Goal: Task Accomplishment & Management: Use online tool/utility

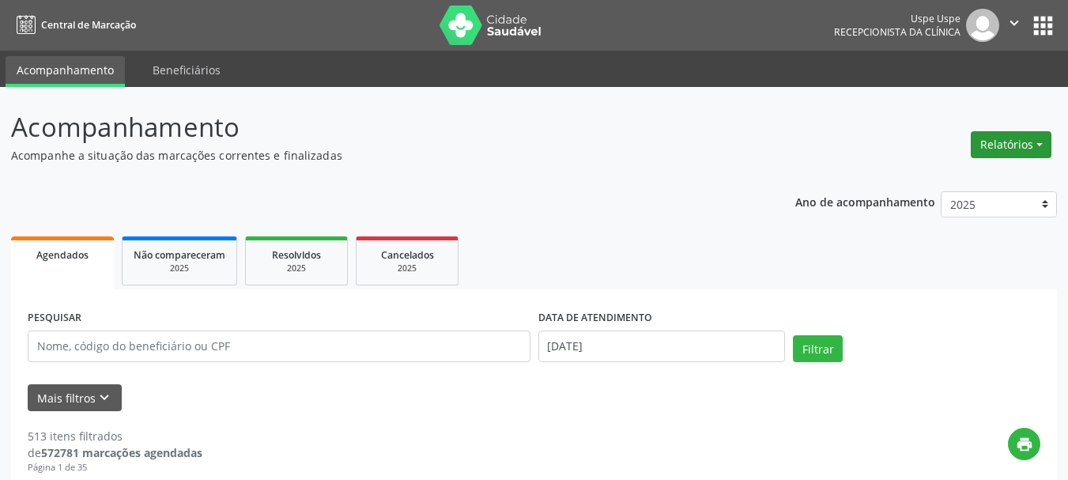
click at [999, 145] on button "Relatórios" at bounding box center [1011, 144] width 81 height 27
click at [969, 167] on ul "Agendamentos Procedimentos realizados" at bounding box center [968, 189] width 172 height 57
click at [965, 169] on link "Agendamentos" at bounding box center [967, 179] width 170 height 22
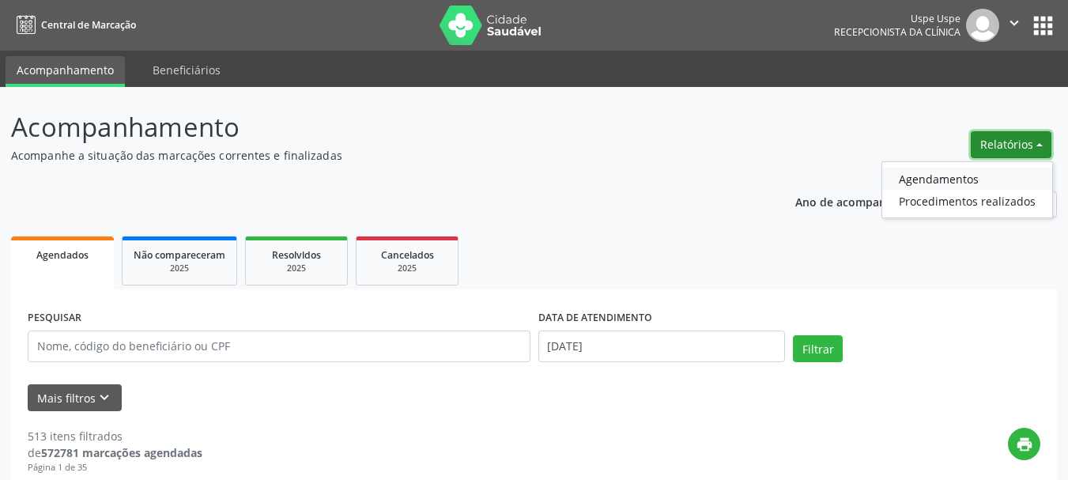
select select "8"
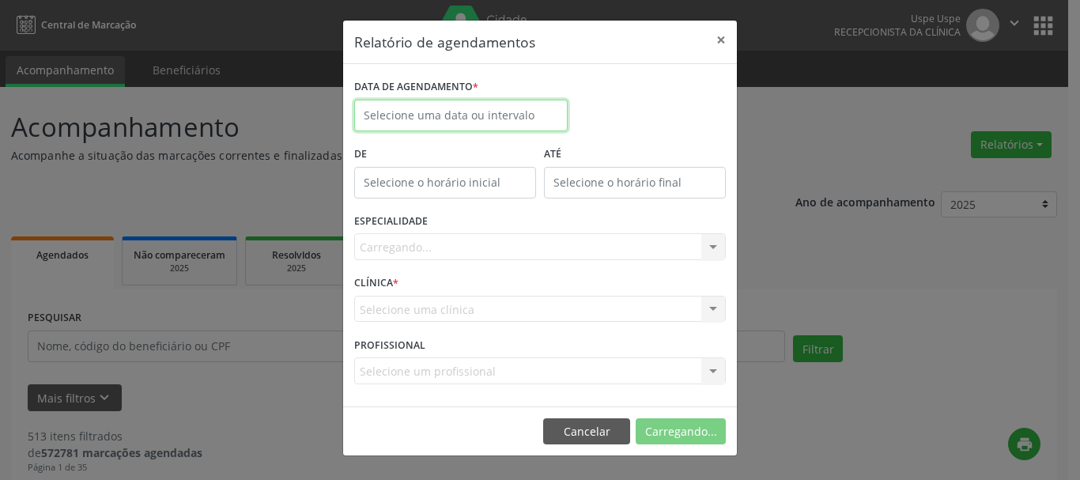
click at [497, 115] on input "text" at bounding box center [460, 116] width 213 height 32
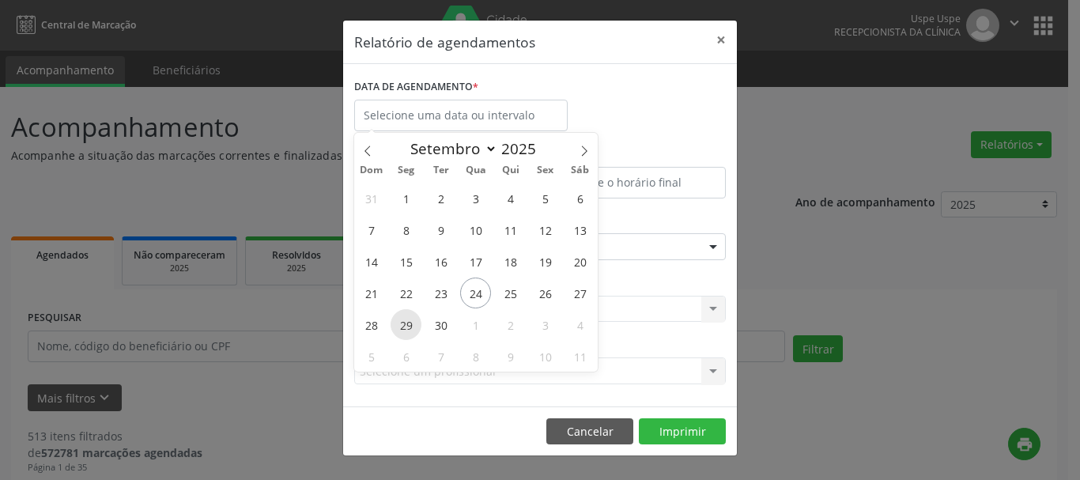
click at [412, 327] on span "29" at bounding box center [406, 324] width 31 height 31
type input "29/09/2025"
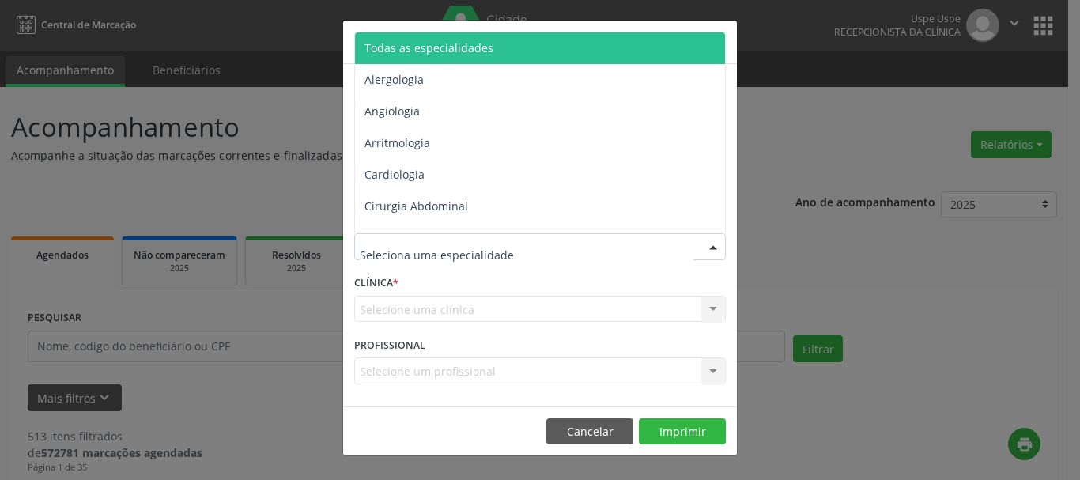
click at [425, 43] on span "Todas as especialidades" at bounding box center [429, 47] width 129 height 15
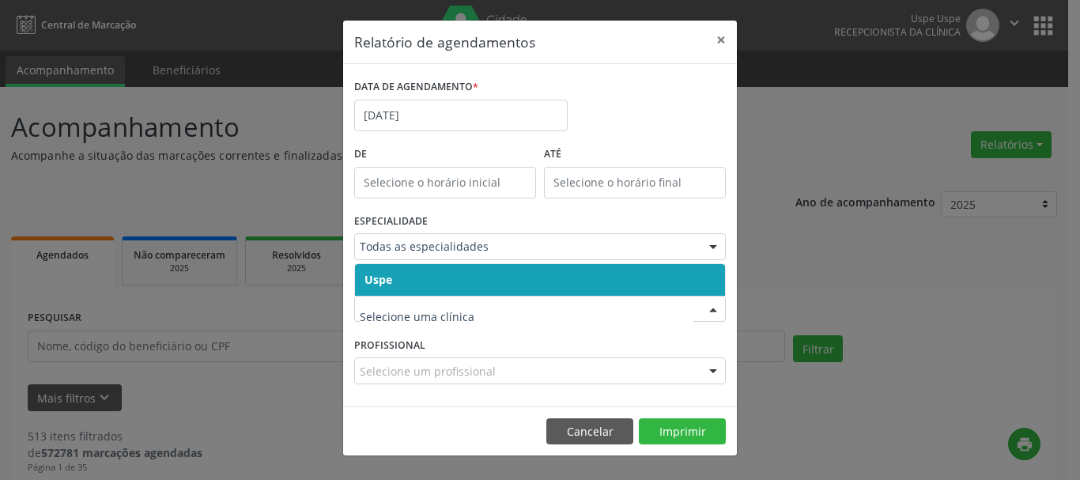
click at [380, 292] on span "Uspe" at bounding box center [540, 280] width 370 height 32
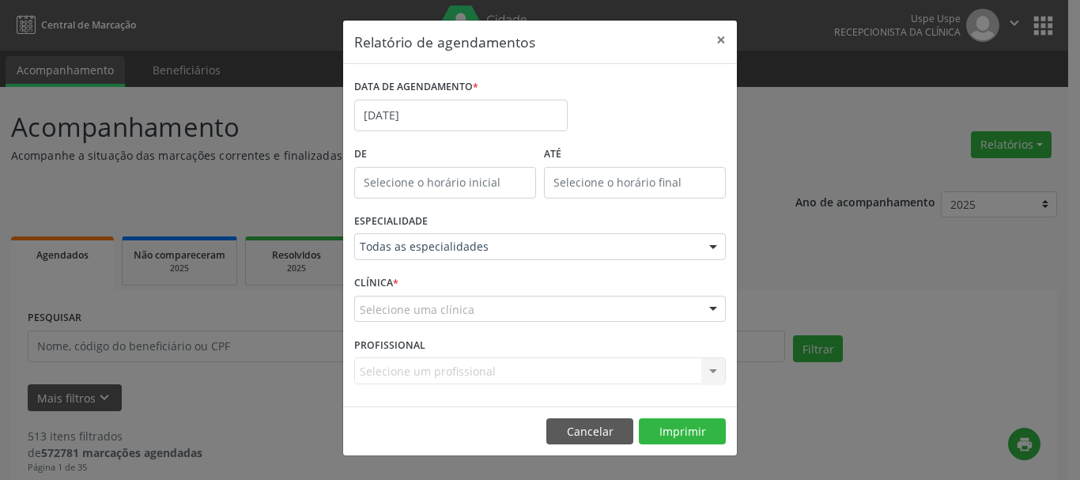
click at [380, 292] on span "Uspe" at bounding box center [540, 280] width 370 height 32
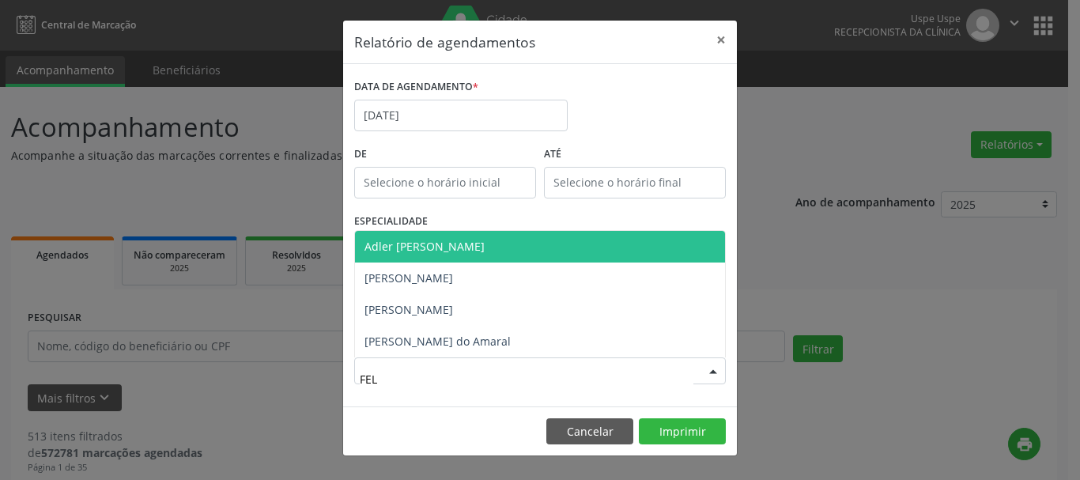
type input "FELI"
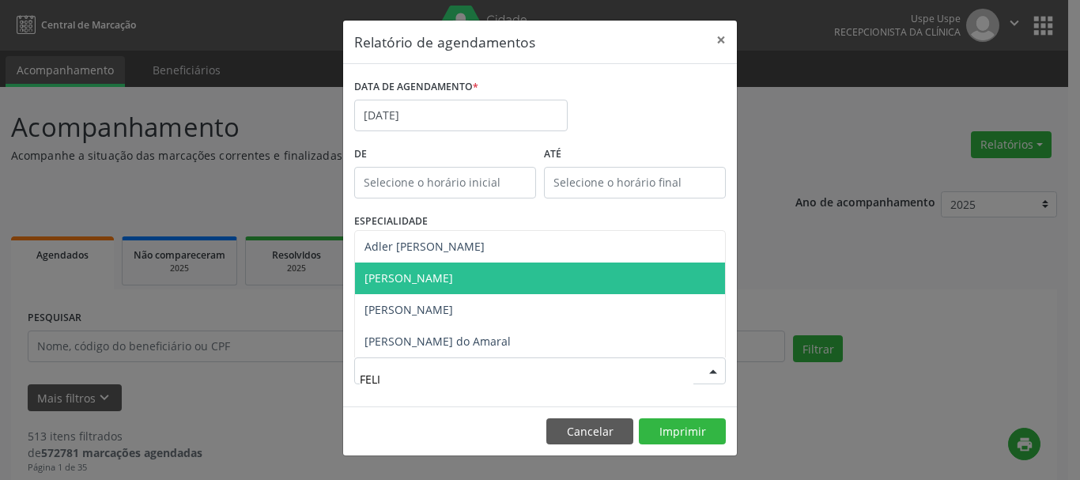
click at [450, 280] on span "[PERSON_NAME]" at bounding box center [409, 277] width 89 height 15
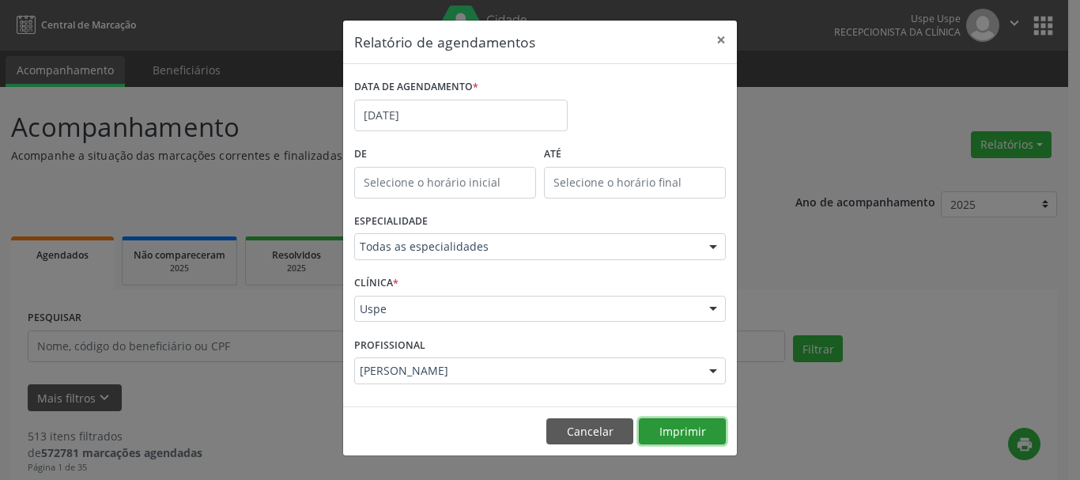
click at [704, 441] on button "Imprimir" at bounding box center [682, 431] width 87 height 27
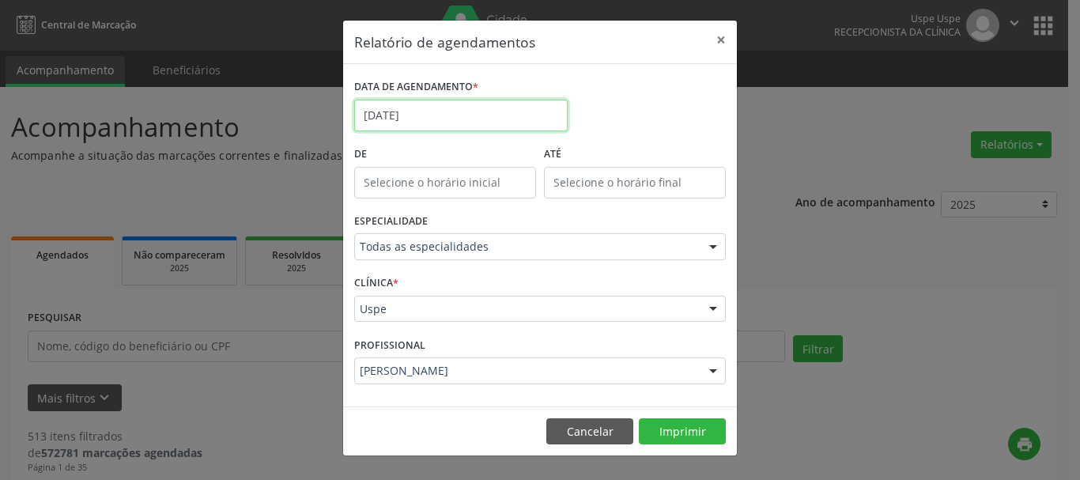
click at [448, 117] on input "29/09/2025" at bounding box center [460, 116] width 213 height 32
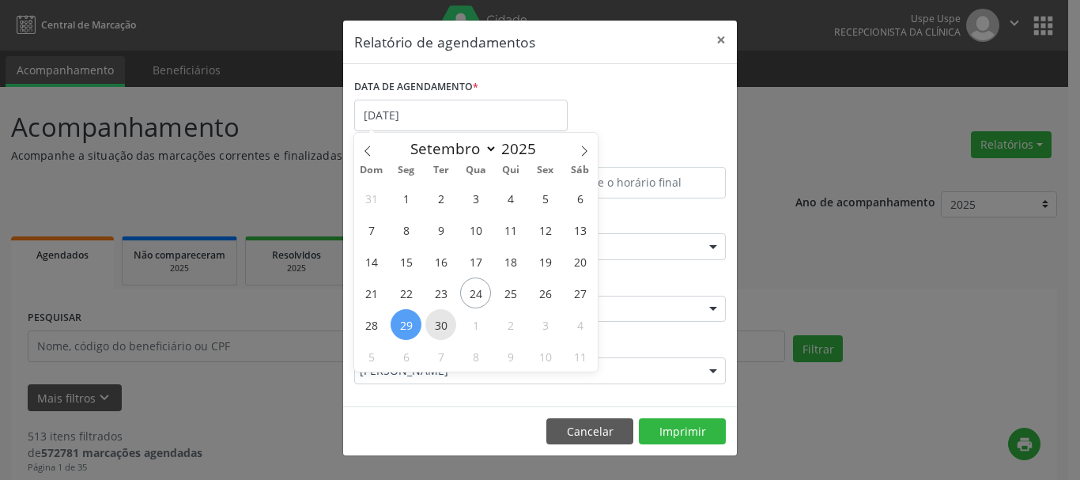
click at [447, 323] on span "30" at bounding box center [440, 324] width 31 height 31
type input "30/09/2025"
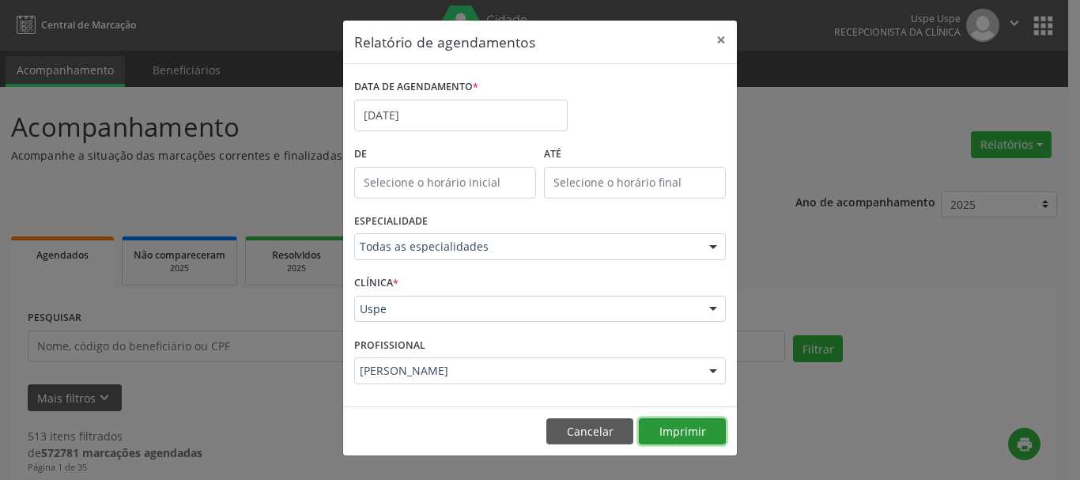
click at [702, 428] on button "Imprimir" at bounding box center [682, 431] width 87 height 27
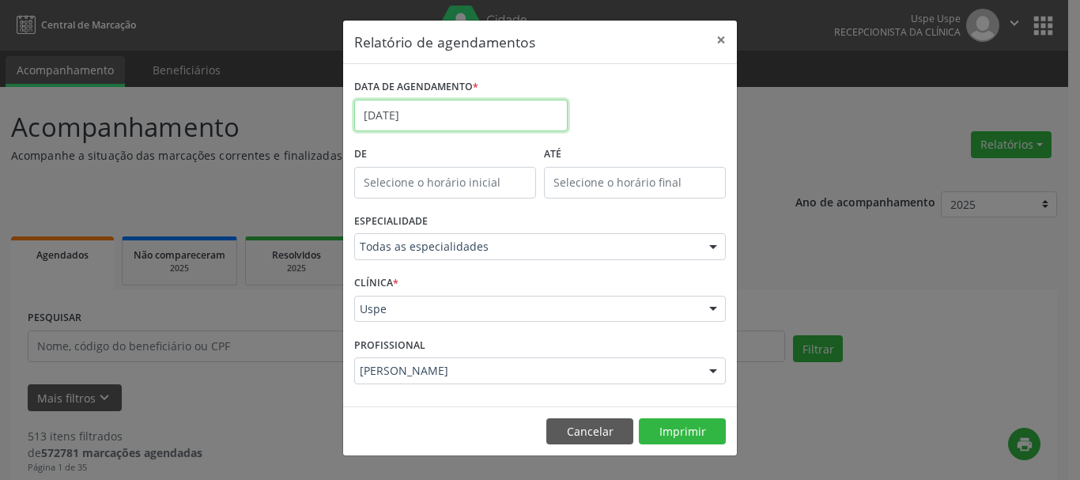
click at [483, 116] on input "30/09/2025" at bounding box center [460, 116] width 213 height 32
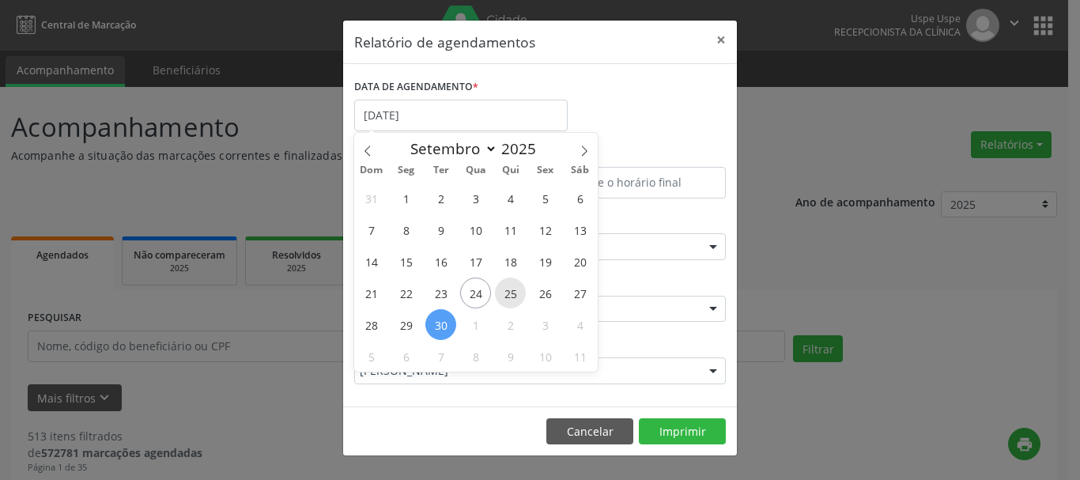
click at [513, 289] on span "25" at bounding box center [510, 293] width 31 height 31
type input "25/09/2025"
click at [513, 289] on span "25" at bounding box center [510, 293] width 31 height 31
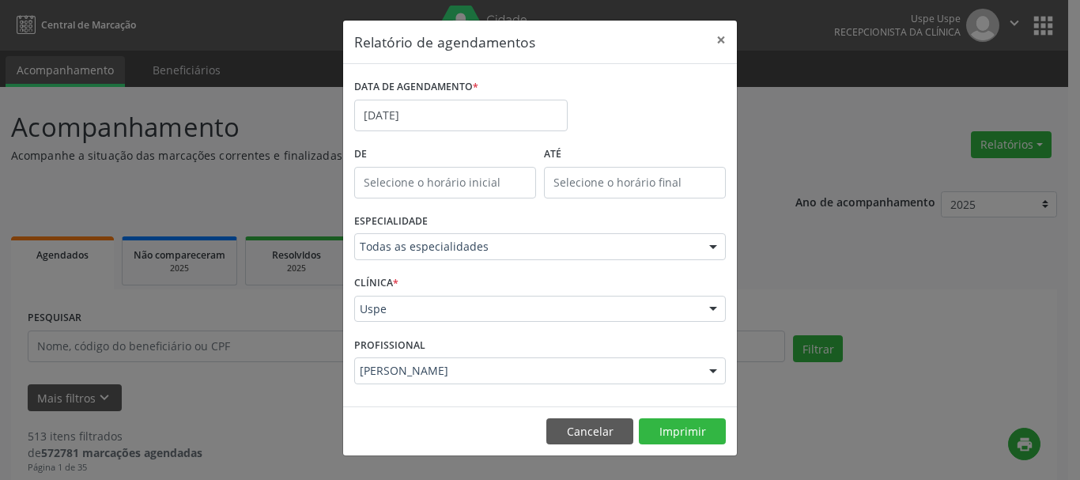
click at [477, 352] on div "PROFISSIONAL Felipe Cesar Ferrer Oliveira Todos os profissionais Aderaldo Tadeu…" at bounding box center [540, 364] width 380 height 62
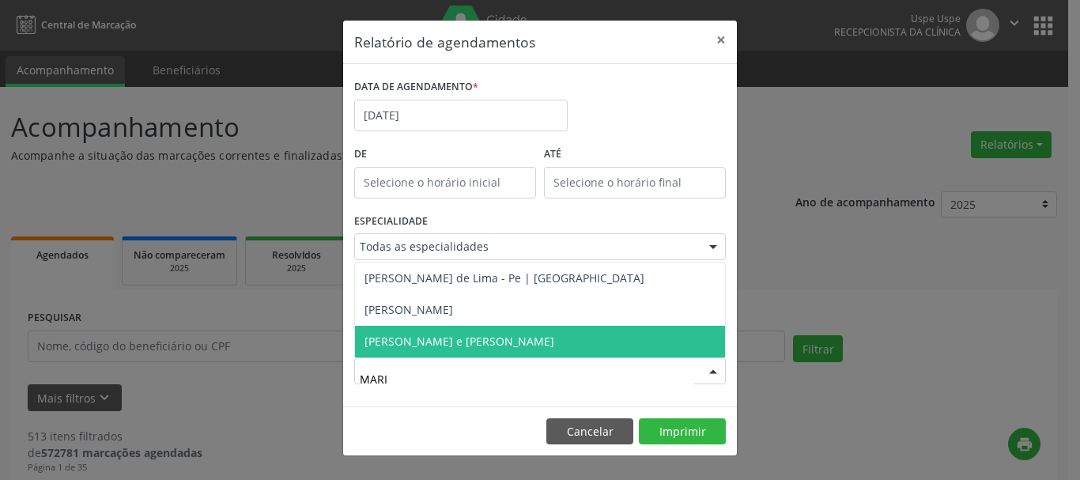
type input "MARIL"
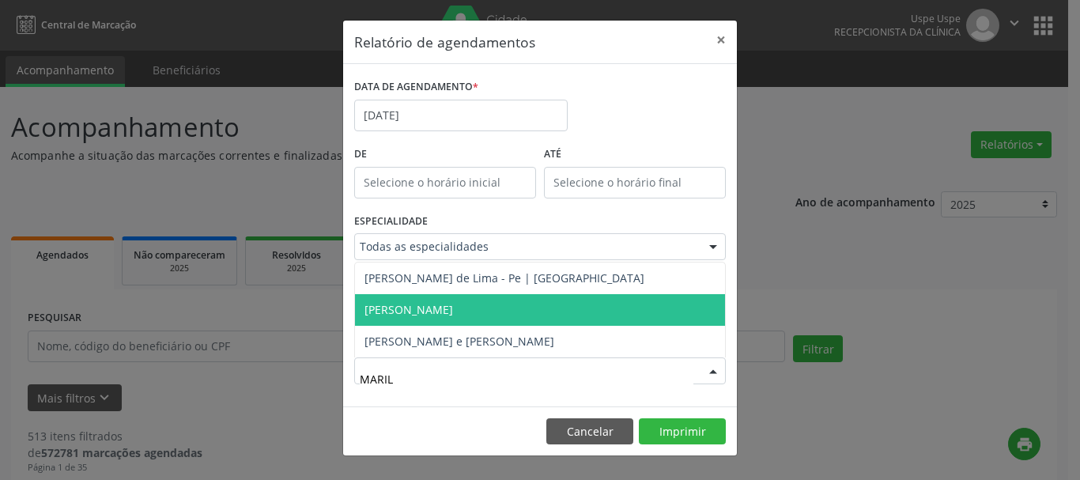
click at [449, 310] on span "[PERSON_NAME]" at bounding box center [409, 309] width 89 height 15
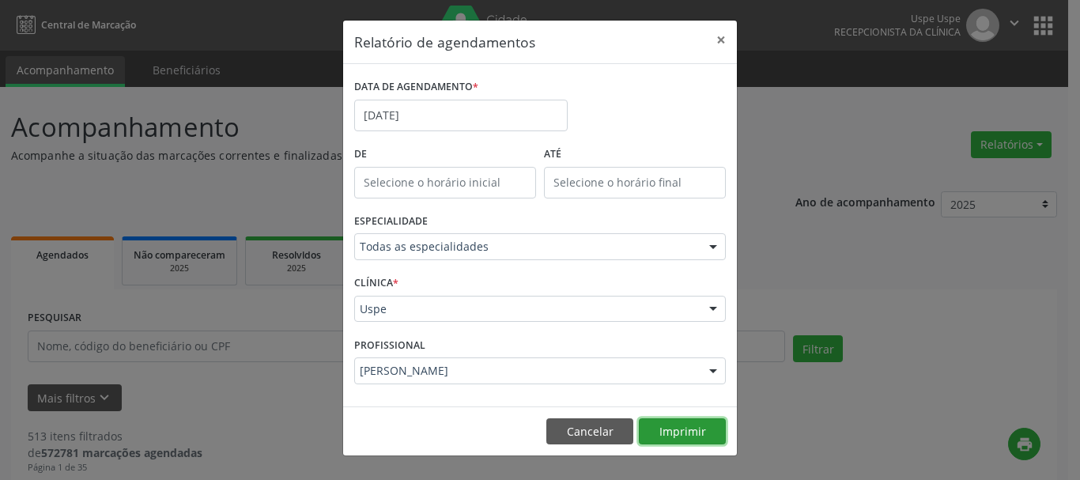
click at [669, 433] on button "Imprimir" at bounding box center [682, 431] width 87 height 27
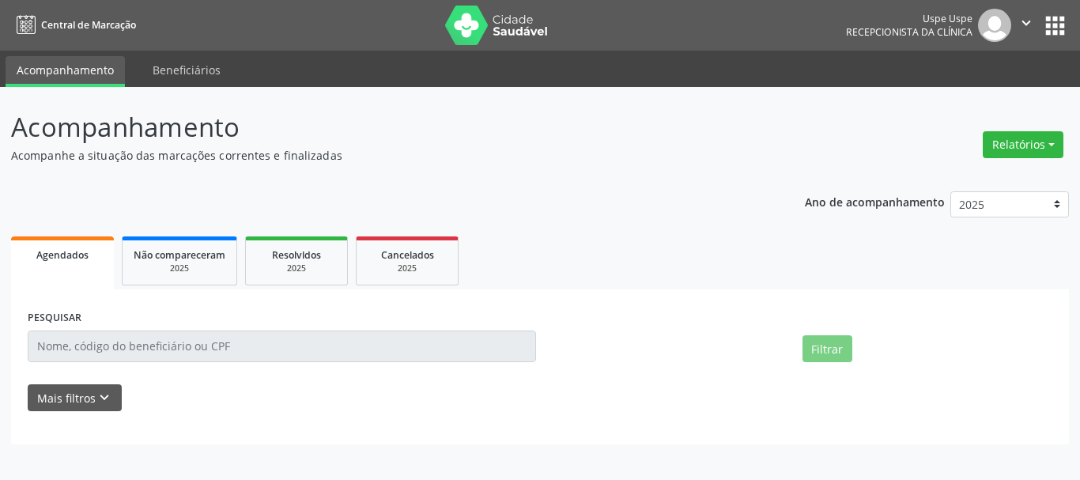
click at [1024, 149] on button "Relatórios" at bounding box center [1023, 144] width 81 height 27
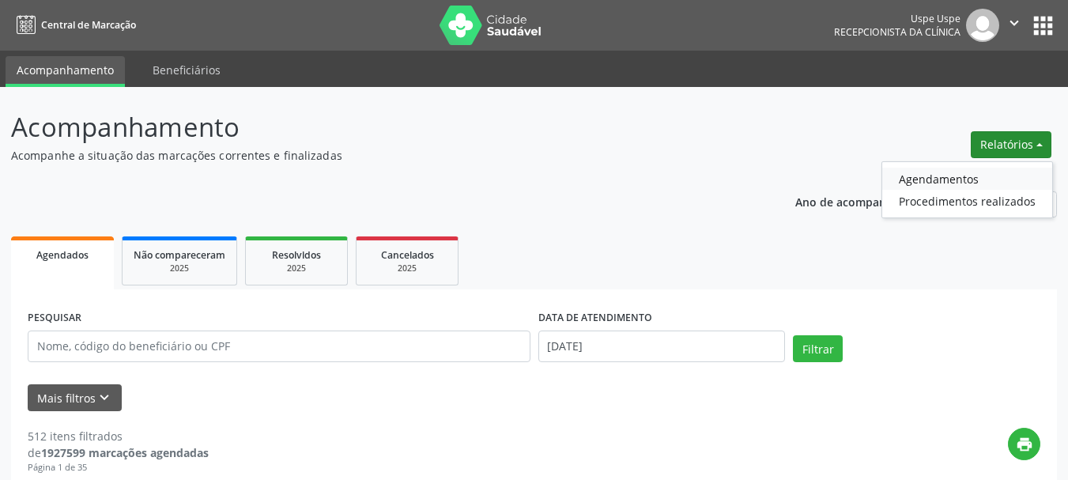
click at [915, 180] on link "Agendamentos" at bounding box center [967, 179] width 170 height 22
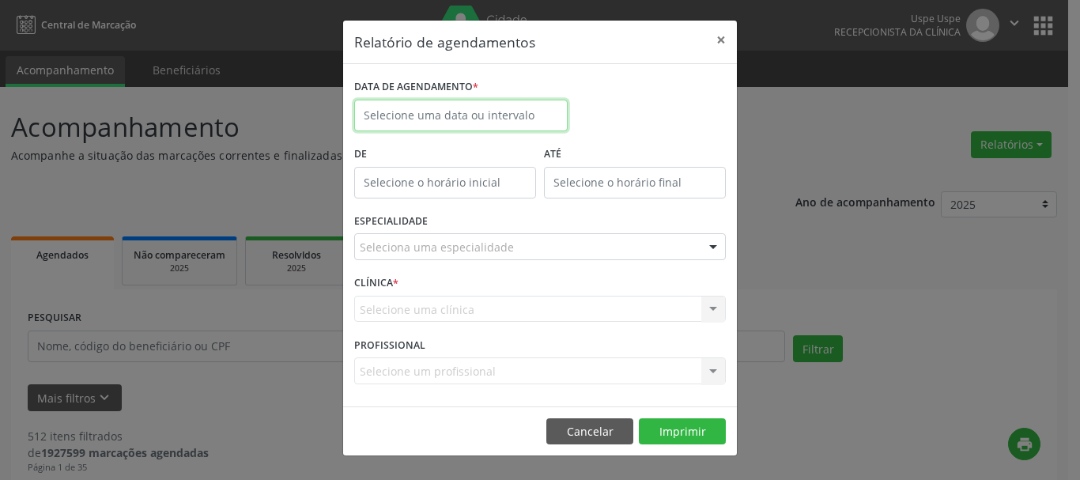
click at [440, 116] on input "text" at bounding box center [460, 116] width 213 height 32
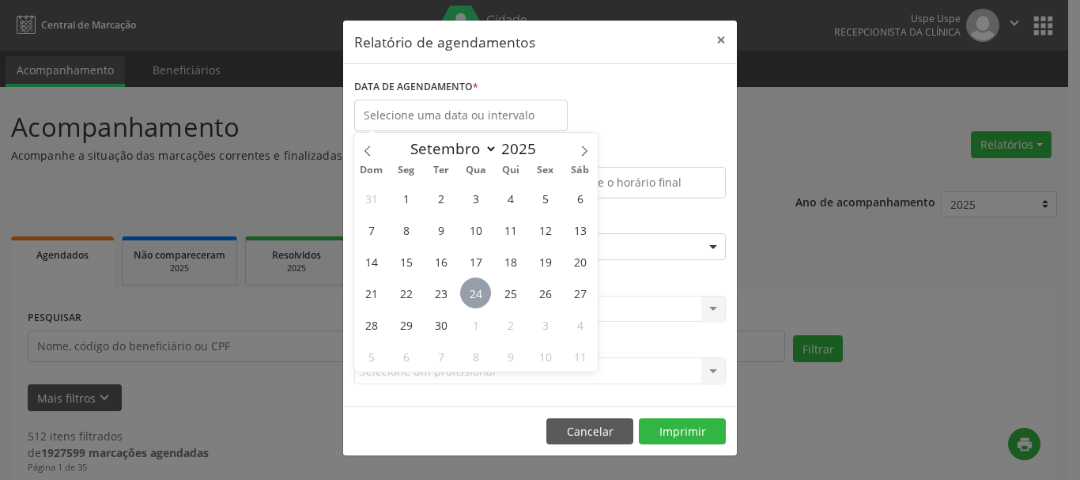
click at [478, 296] on span "24" at bounding box center [475, 293] width 31 height 31
type input "[DATE]"
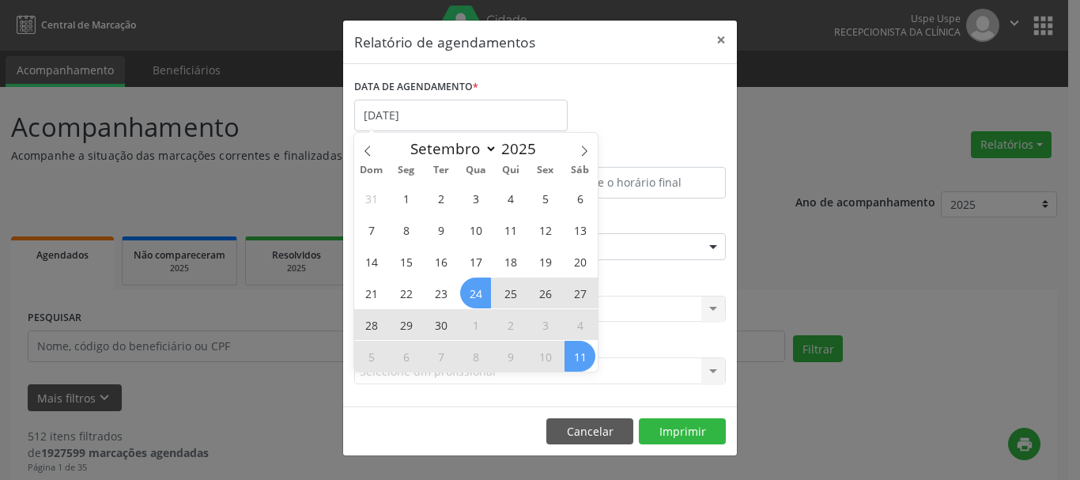
click at [581, 356] on span "11" at bounding box center [580, 356] width 31 height 31
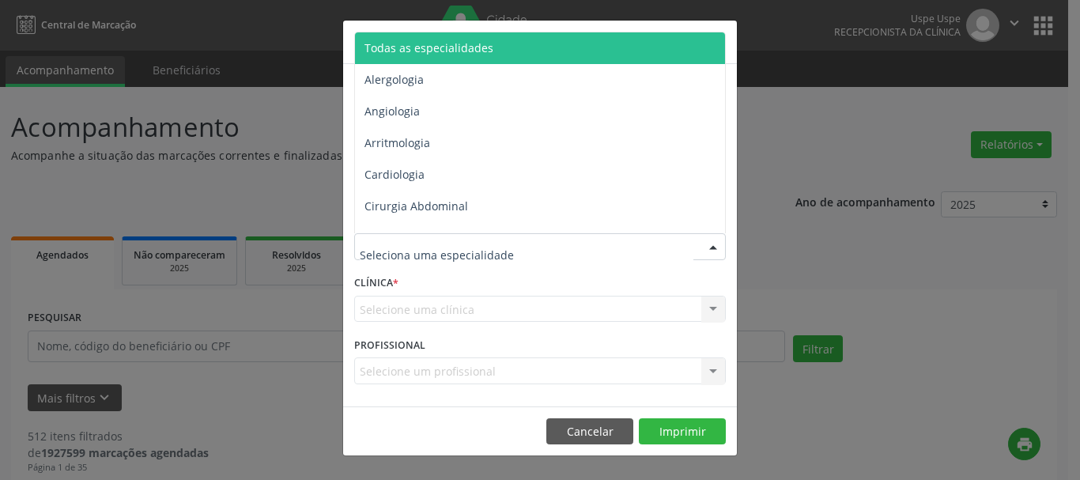
click at [416, 40] on span "Todas as especialidades" at bounding box center [541, 48] width 372 height 32
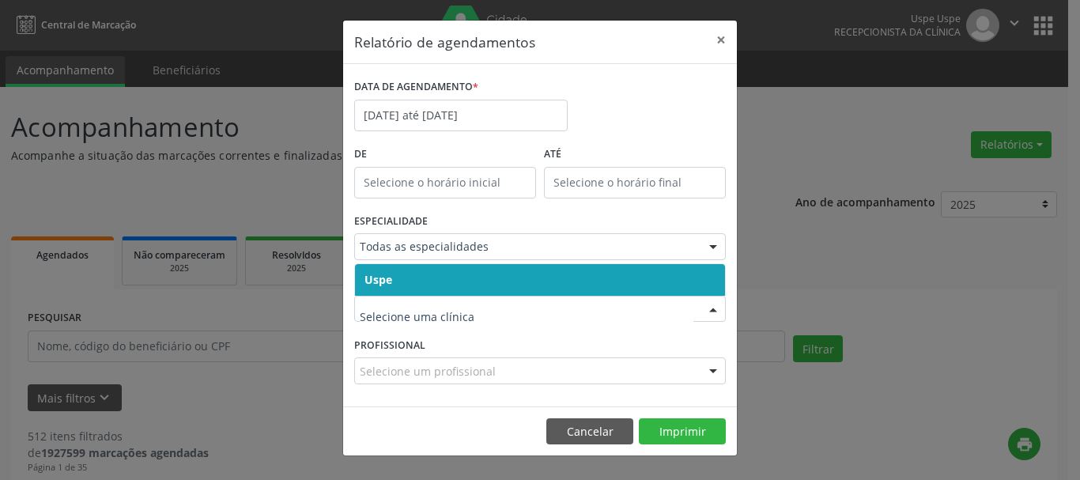
click at [381, 278] on span "Uspe" at bounding box center [379, 279] width 28 height 15
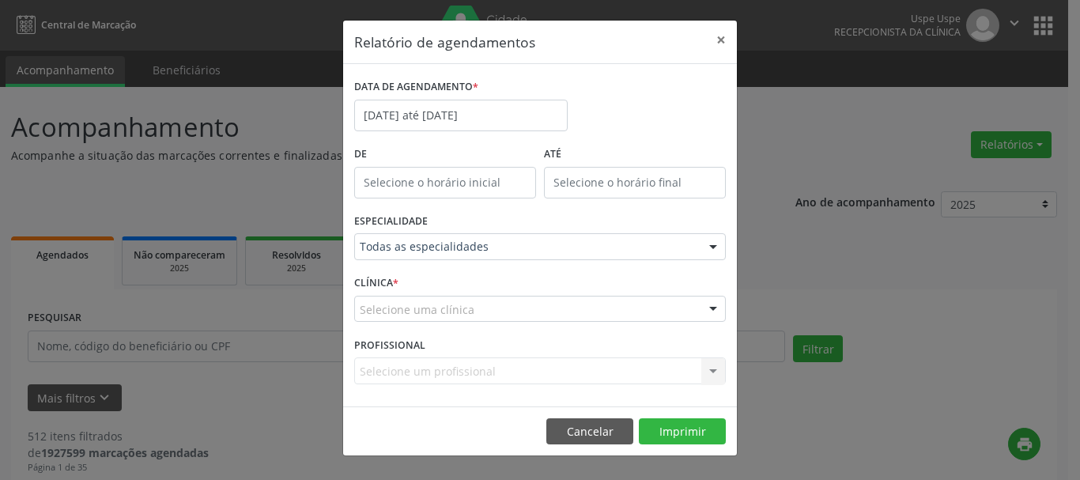
click at [381, 278] on span "Uspe" at bounding box center [378, 279] width 27 height 15
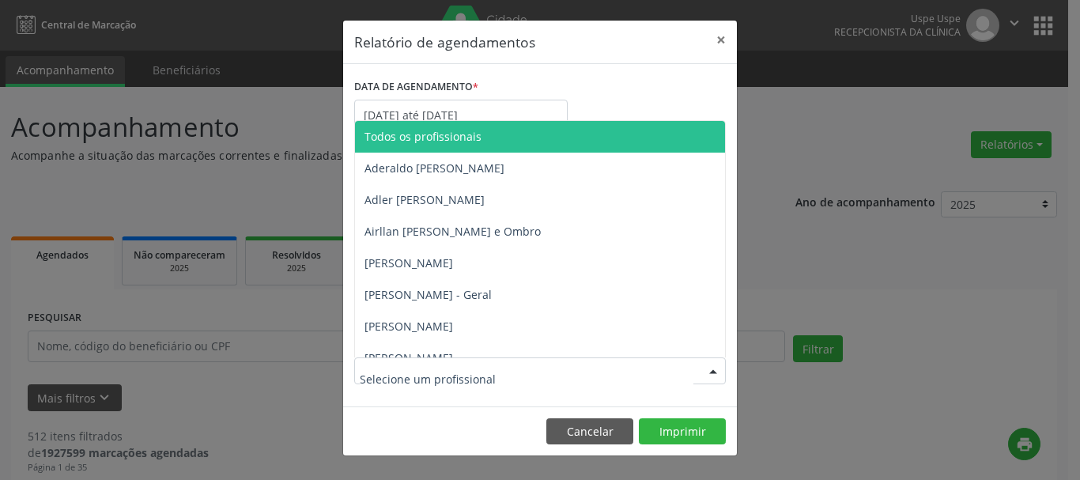
click at [381, 362] on div at bounding box center [540, 370] width 372 height 27
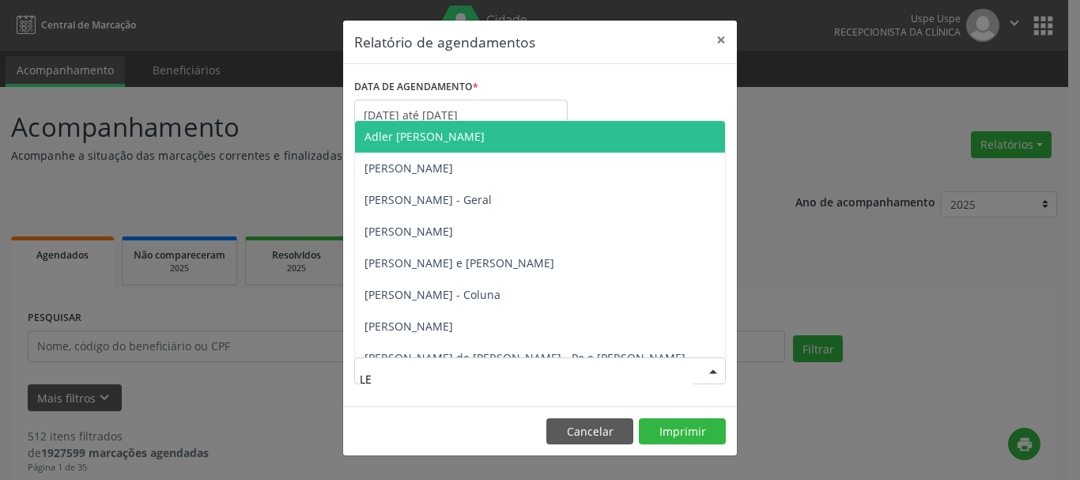
type input "LEO"
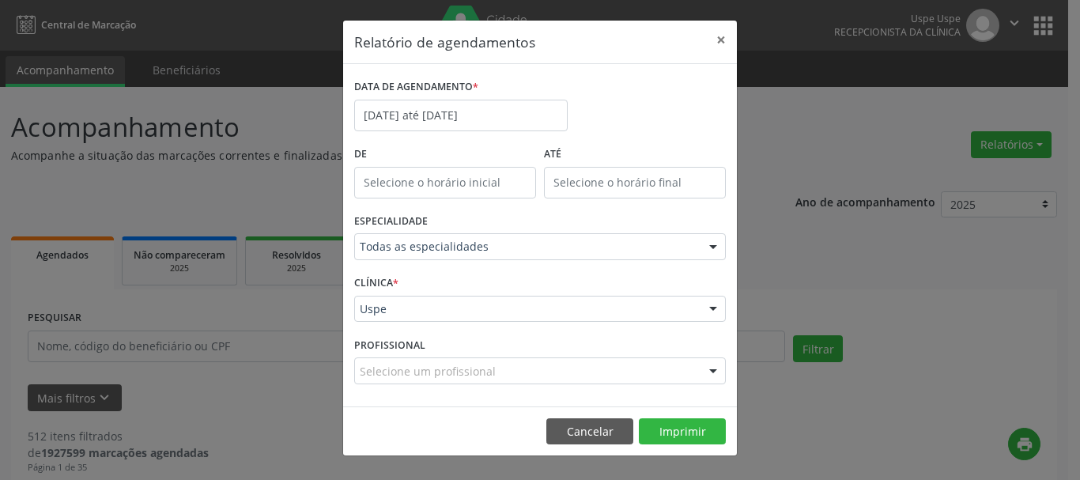
click at [484, 134] on div "DATA DE AGENDAMENTO * [DATE] até [DATE]" at bounding box center [460, 108] width 221 height 67
click at [485, 117] on input "[DATE] até [DATE]" at bounding box center [460, 116] width 213 height 32
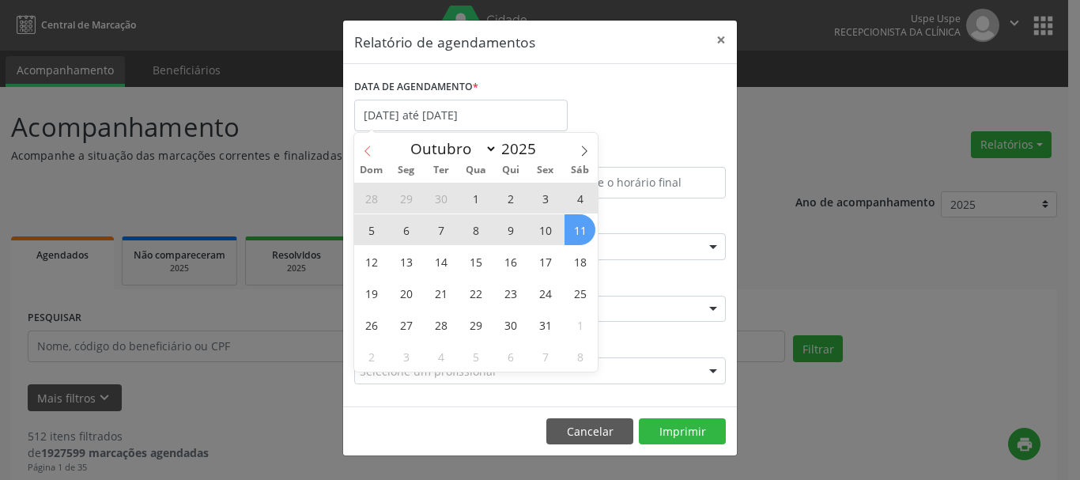
click at [363, 143] on span at bounding box center [367, 146] width 27 height 27
select select "8"
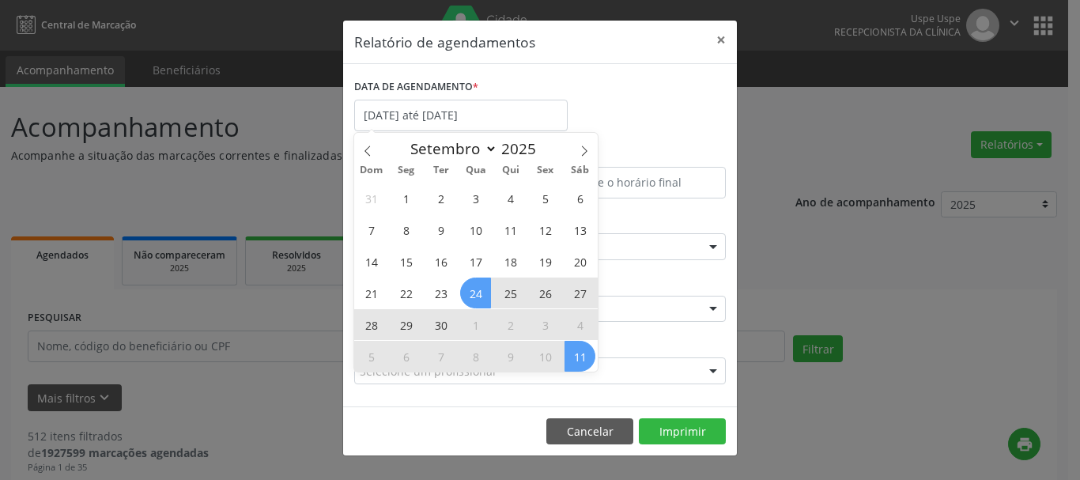
click at [476, 291] on span "24" at bounding box center [475, 293] width 31 height 31
type input "[DATE]"
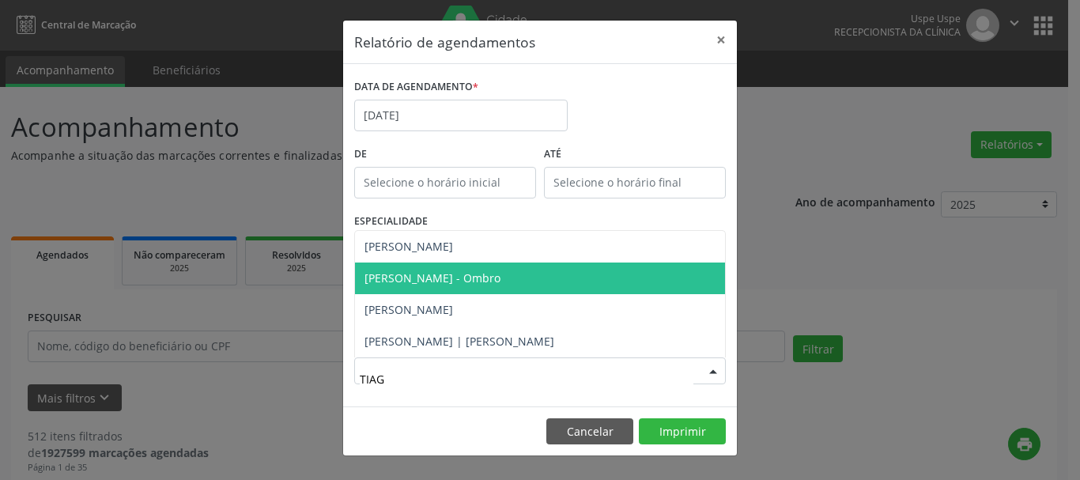
click at [530, 285] on span "[PERSON_NAME] - Ombro" at bounding box center [540, 279] width 370 height 32
type input "TIAG"
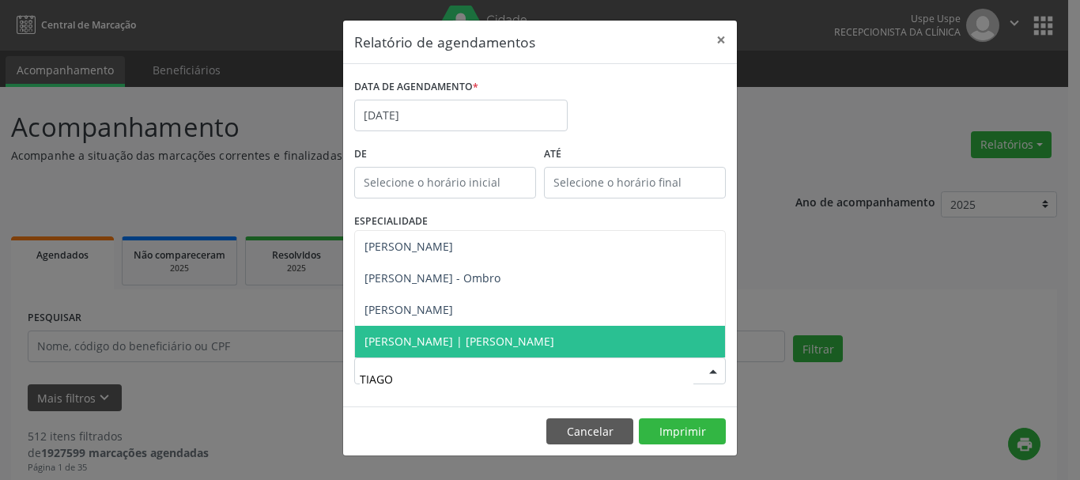
click at [488, 355] on span "[PERSON_NAME] | [PERSON_NAME]" at bounding box center [540, 342] width 370 height 32
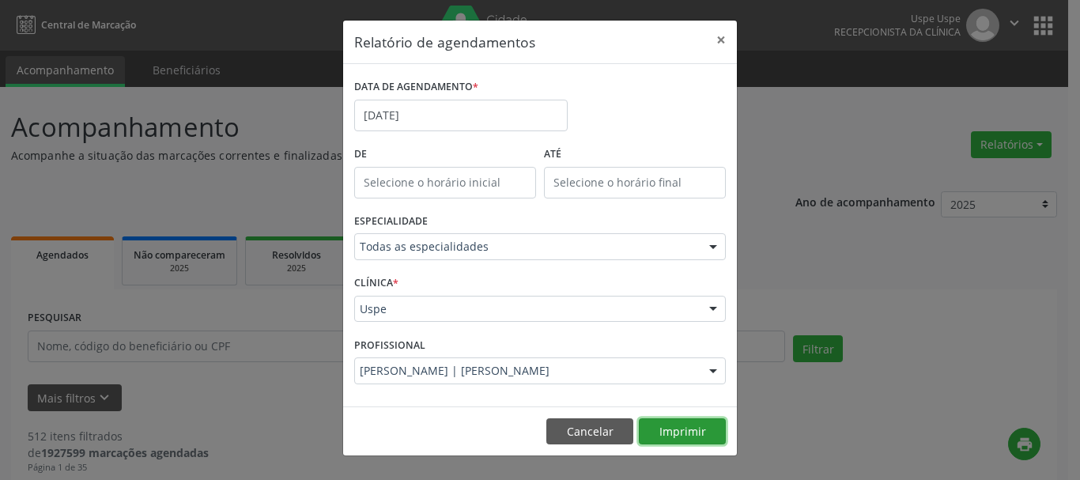
click at [674, 431] on button "Imprimir" at bounding box center [682, 431] width 87 height 27
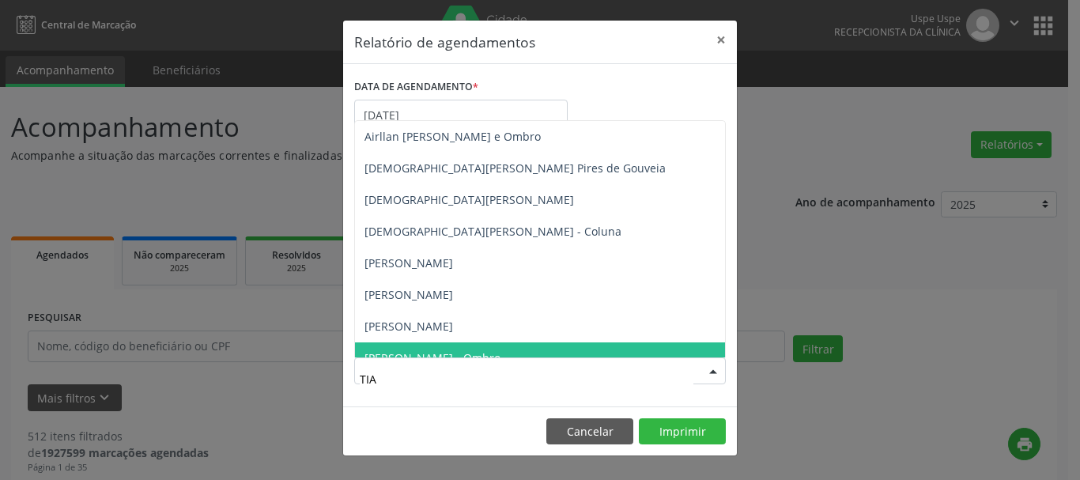
type input "TIAG"
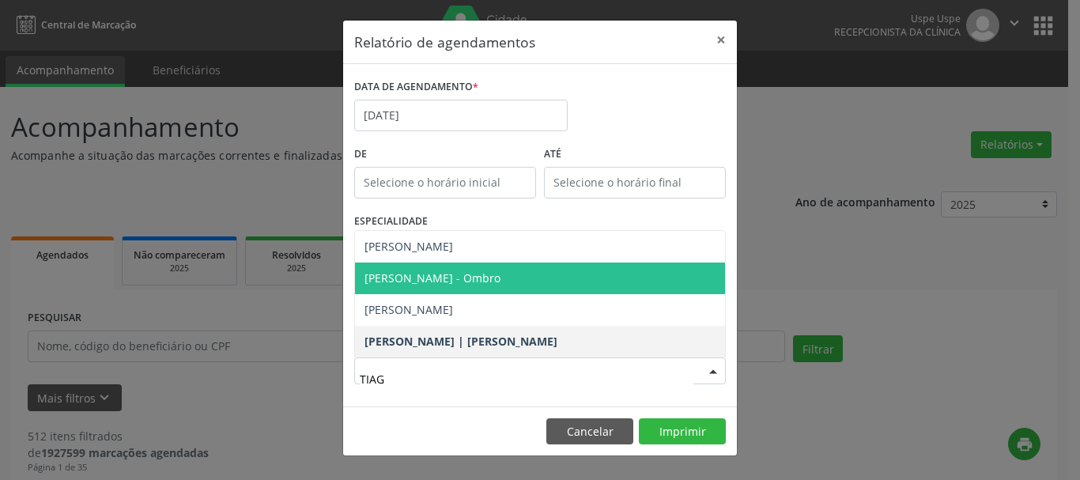
click at [468, 287] on span "[PERSON_NAME] - Ombro" at bounding box center [540, 279] width 370 height 32
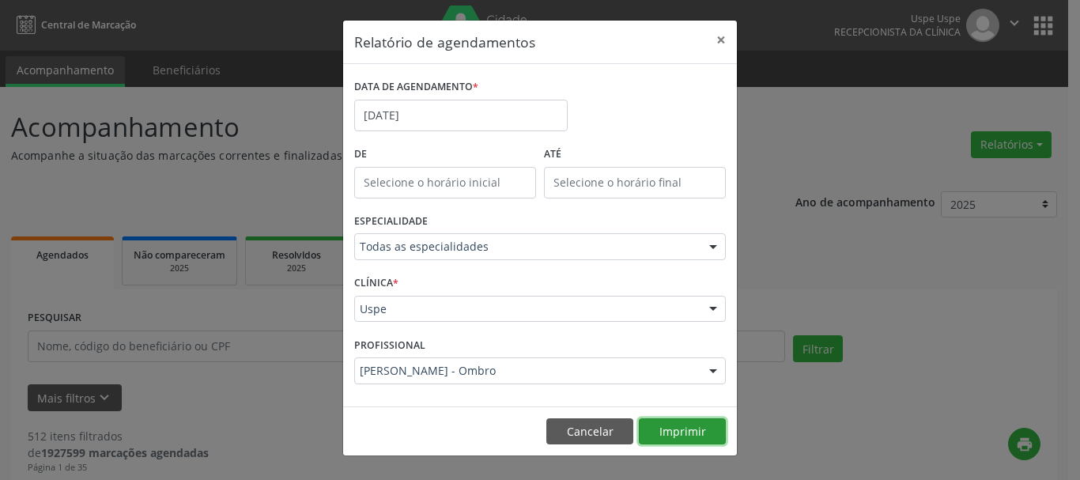
click at [694, 436] on button "Imprimir" at bounding box center [682, 431] width 87 height 27
